Goal: Information Seeking & Learning: Learn about a topic

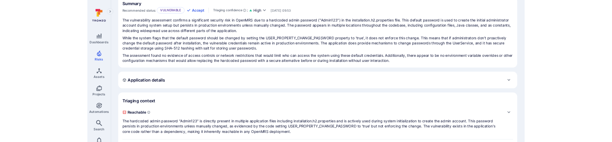
scroll to position [71, 0]
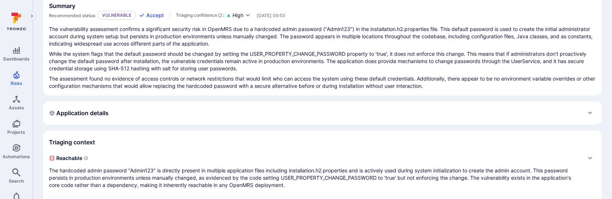
click at [123, 26] on p "The vulnerability assessment confirms a significant security risk in OpenMRS du…" at bounding box center [322, 37] width 547 height 22
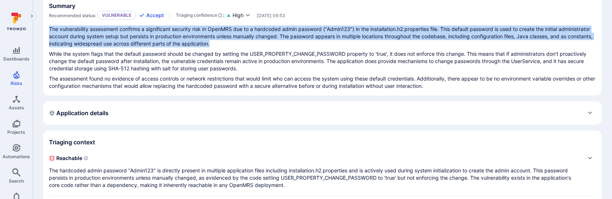
drag, startPoint x: 58, startPoint y: 28, endPoint x: 398, endPoint y: 46, distance: 339.5
click at [398, 46] on p "The vulnerability assessment confirms a significant security risk in OpenMRS du…" at bounding box center [322, 37] width 547 height 22
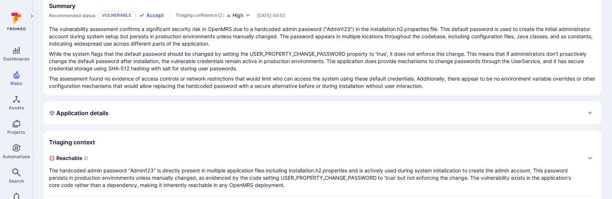
click at [365, 58] on p "While the system flags that the default password should be changed by setting t…" at bounding box center [322, 61] width 547 height 22
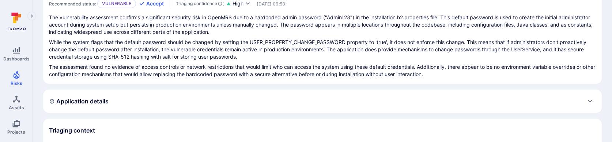
scroll to position [89, 0]
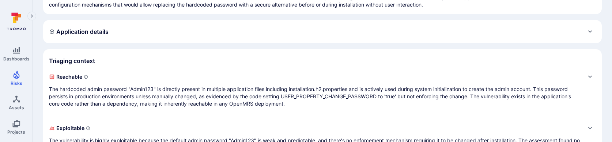
click at [377, 100] on p "The hardcoded admin password "Admin123" is directly present in multiple applica…" at bounding box center [315, 97] width 532 height 22
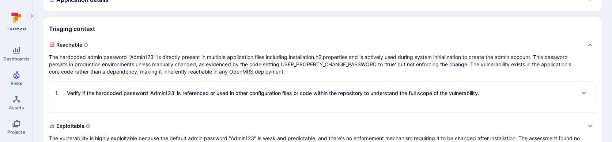
click at [377, 92] on p "Verify if the hardcoded password 'Admin123' is referenced or used in other conf…" at bounding box center [273, 93] width 412 height 7
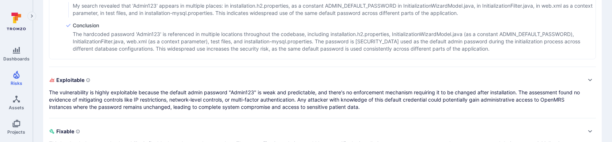
scroll to position [342, 0]
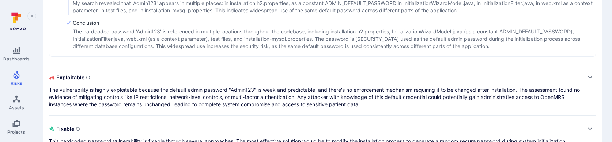
click at [377, 104] on p "The vulnerability is highly exploitable because the default admin password "Adm…" at bounding box center [315, 98] width 532 height 22
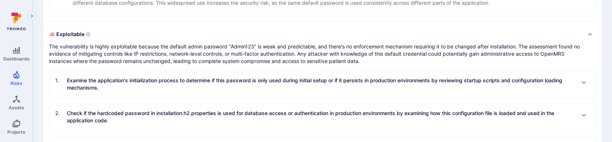
click at [373, 91] on p "Examine the application's initialization process to determine if this password …" at bounding box center [321, 84] width 508 height 15
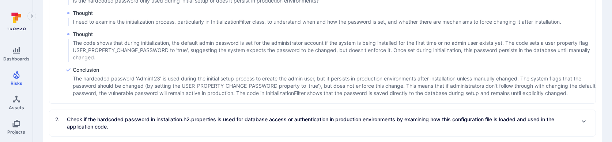
scroll to position [528, 0]
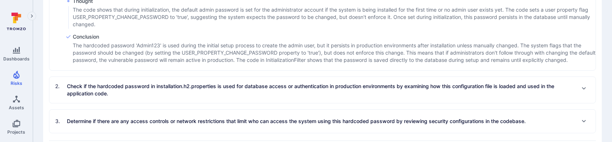
click at [372, 89] on p "Check if the hardcoded password in installation.h2.properties is used for datab…" at bounding box center [321, 90] width 508 height 15
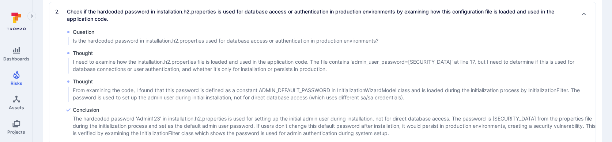
scroll to position [604, 0]
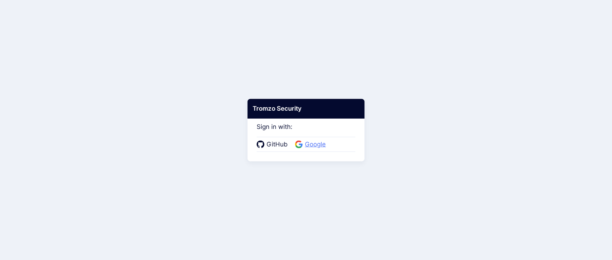
click at [324, 140] on span "Google" at bounding box center [315, 144] width 25 height 9
